Goal: Information Seeking & Learning: Find specific page/section

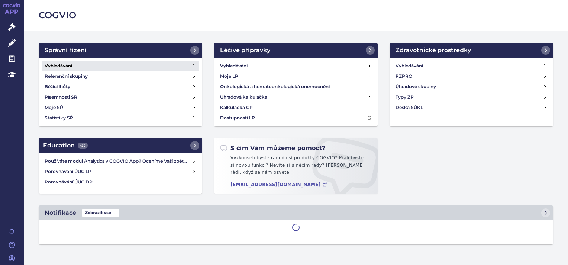
click at [64, 65] on h4 "Vyhledávání" at bounding box center [59, 65] width 28 height 7
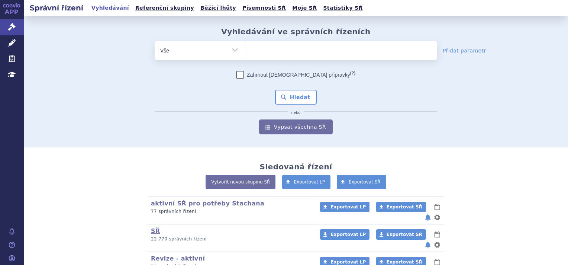
click at [293, 47] on ul at bounding box center [340, 49] width 193 height 16
click at [244, 47] on select at bounding box center [244, 50] width 0 height 19
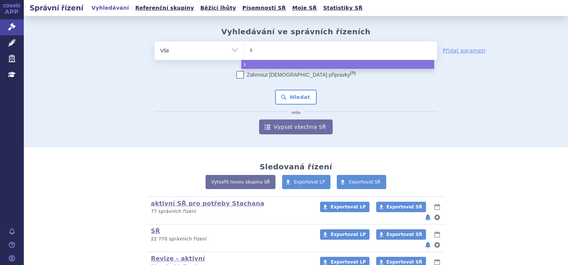
type input "sy"
type input "s"
type input "sky"
type input "skyc"
type input "skycla"
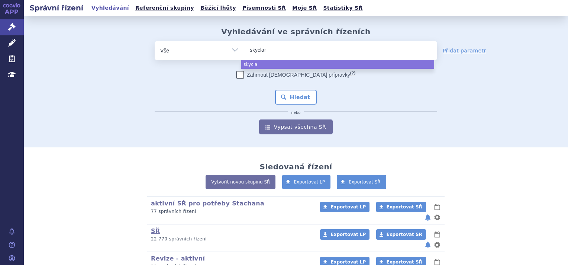
type input "skyclary"
type input "skyclarys"
select select "skyclarys"
click at [301, 93] on button "Hledat" at bounding box center [296, 97] width 42 height 15
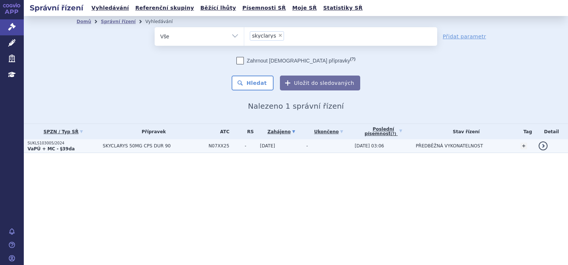
click at [83, 149] on p "VaPÚ + MC - §39da" at bounding box center [63, 149] width 71 height 6
